Goal: Transaction & Acquisition: Obtain resource

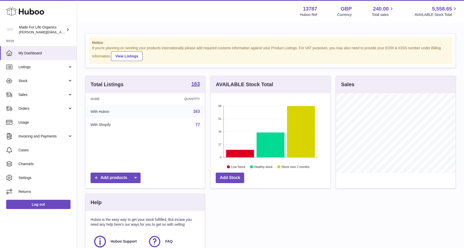
scroll to position [80, 120]
click at [306, 150] on icon at bounding box center [301, 131] width 28 height 51
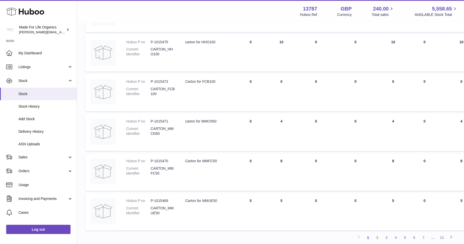
scroll to position [305, 0]
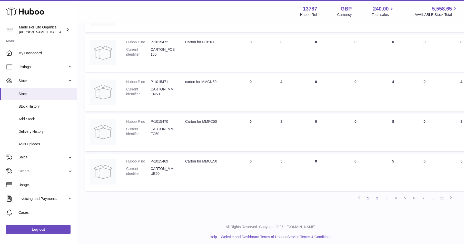
click at [378, 195] on link "2" at bounding box center [376, 197] width 9 height 9
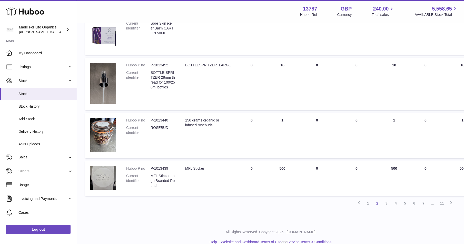
scroll to position [351, 0]
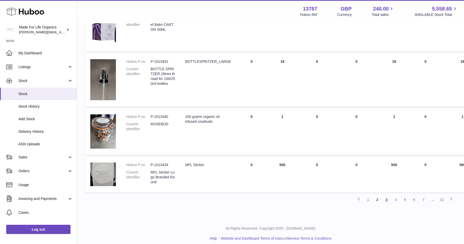
click at [387, 197] on link "3" at bounding box center [386, 199] width 9 height 9
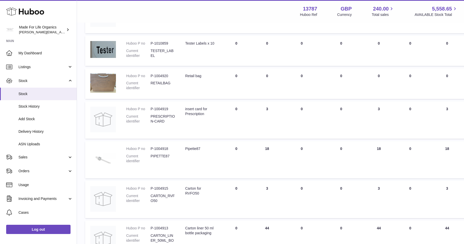
scroll to position [183, 0]
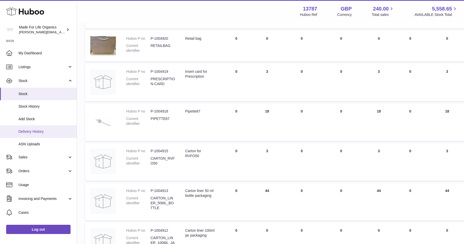
click at [33, 129] on span "Delivery History" at bounding box center [45, 131] width 54 height 5
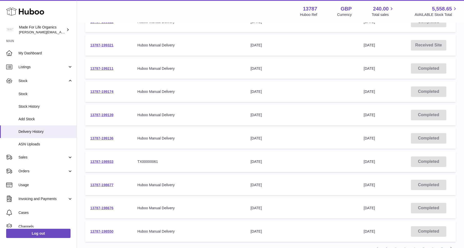
scroll to position [51, 0]
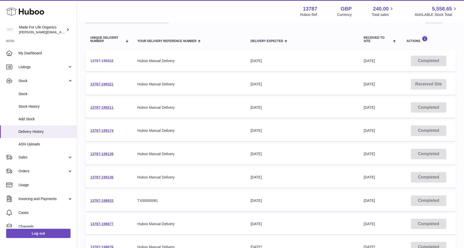
click at [102, 61] on link "13787-199322" at bounding box center [101, 61] width 23 height 4
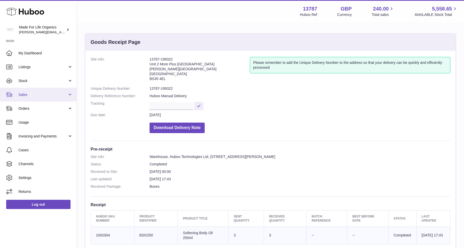
click at [70, 95] on link "Sales" at bounding box center [38, 95] width 77 height 14
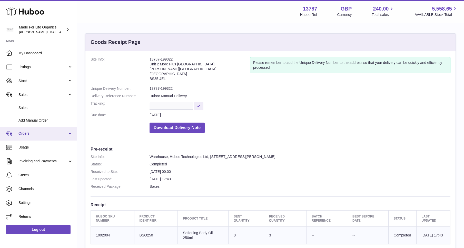
click at [69, 132] on link "Orders" at bounding box center [38, 134] width 77 height 14
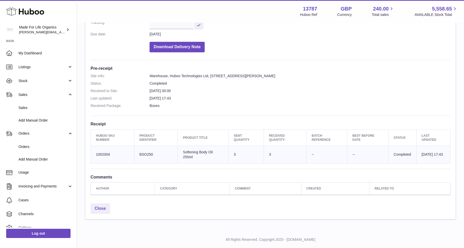
scroll to position [68, 0]
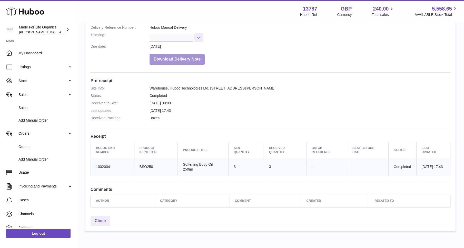
click at [182, 56] on button "Download Delivery Note" at bounding box center [176, 59] width 55 height 11
